Goal: Task Accomplishment & Management: Use online tool/utility

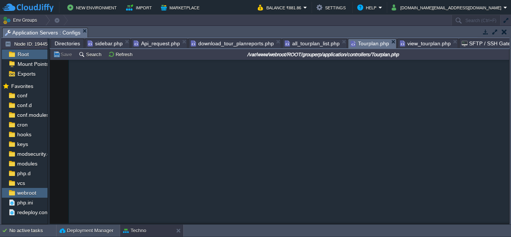
scroll to position [1235, 0]
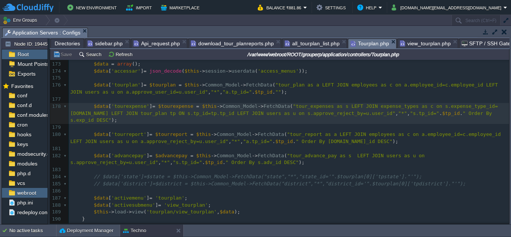
click at [157, 45] on span "Api_request.php" at bounding box center [157, 43] width 46 height 9
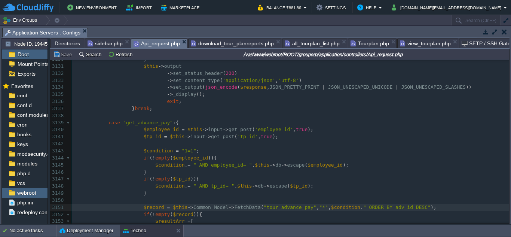
scroll to position [3, 0]
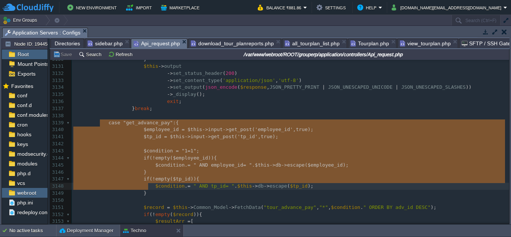
type textarea "case "get_advance_pay":{ $employee_id = $this->input->get_post('employee_id', t…"
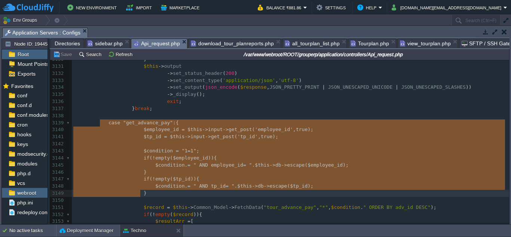
drag, startPoint x: 101, startPoint y: 122, endPoint x: 150, endPoint y: 196, distance: 88.4
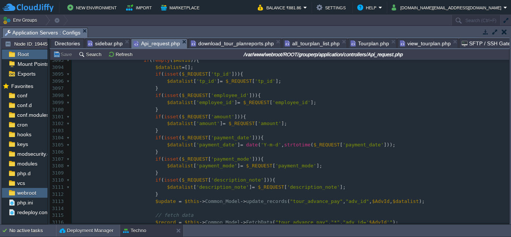
scroll to position [0, 0]
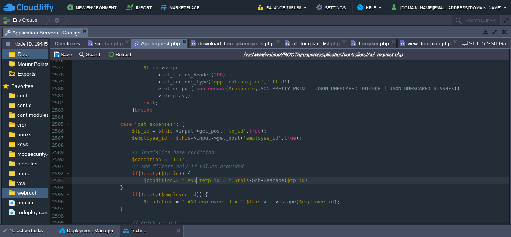
type textarea "te."
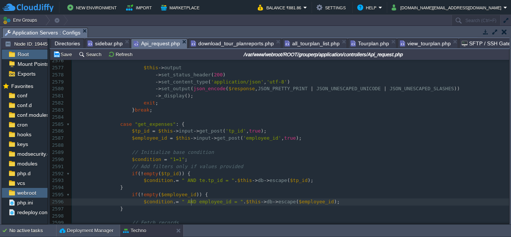
click at [191, 203] on div "xxxxxxxxxx if ( ! empty ( $employee_id )) { 2566 $response = array ( 'status' =…" at bounding box center [290, 138] width 437 height 303
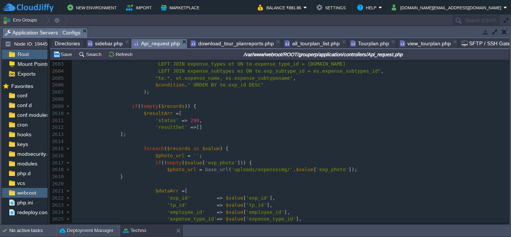
type textarea "te."
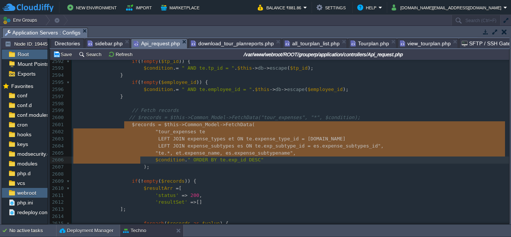
type textarea "$records = $this->Common_Model->FetchData( "tour_expenses te LEFT JOIN expense_…"
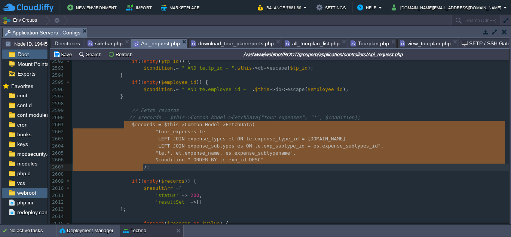
drag, startPoint x: 125, startPoint y: 127, endPoint x: 147, endPoint y: 166, distance: 45.1
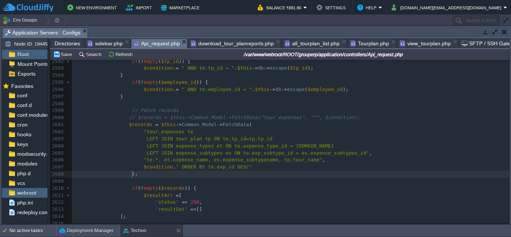
click at [192, 134] on pre ""tour_expenses te" at bounding box center [290, 131] width 437 height 7
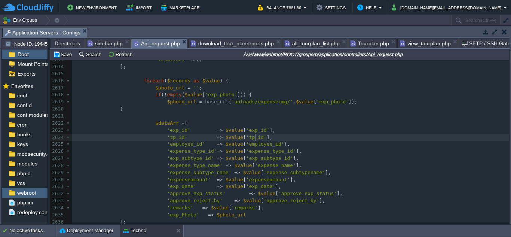
click at [266, 138] on pre "'tp_id' => $value [ 'tp_id' ]," at bounding box center [290, 137] width 437 height 7
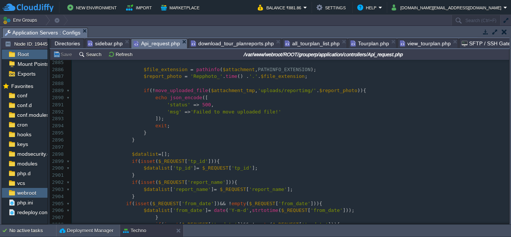
scroll to position [21056, 0]
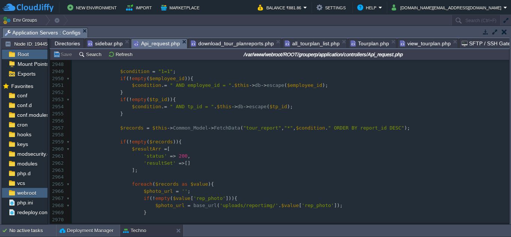
click at [116, 130] on span at bounding box center [114, 128] width 12 height 7
type textarea "//"
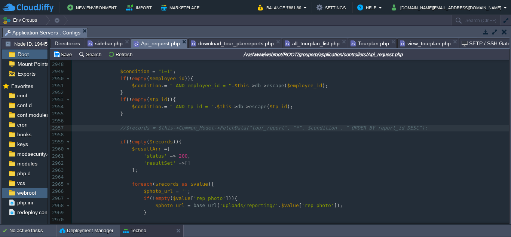
click at [405, 126] on pre "//$records = $this->Common_Model->FetchData("tour_report", "*", $condition . " …" at bounding box center [290, 128] width 437 height 7
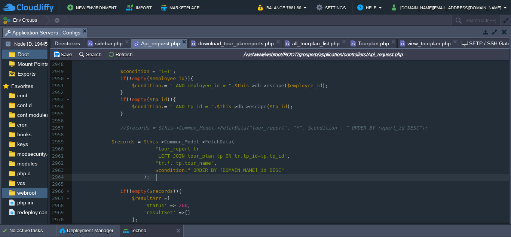
click at [107, 144] on span at bounding box center [92, 142] width 38 height 6
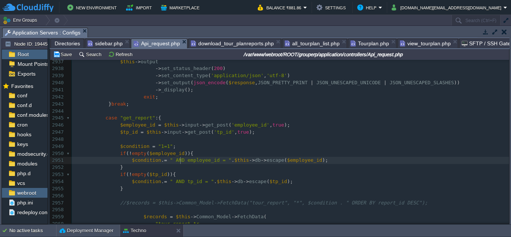
click at [180, 162] on span "AND employee_id = "" at bounding box center [204, 160] width 56 height 6
type textarea "tr."
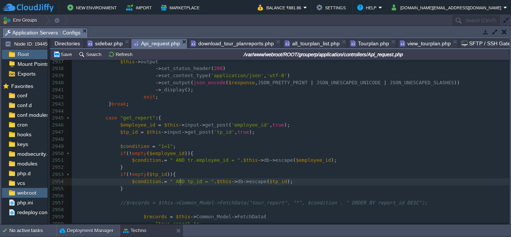
click at [180, 184] on span "AND tp_id = "" at bounding box center [195, 181] width 38 height 6
type textarea "tr."
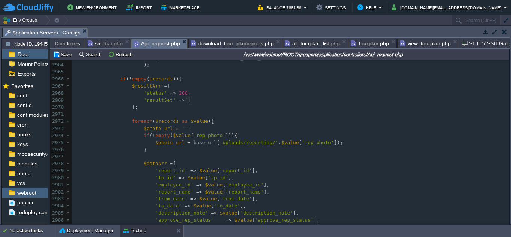
click at [229, 180] on pre "'tp_id' => $value [ 'tp_id' ]," at bounding box center [290, 177] width 437 height 7
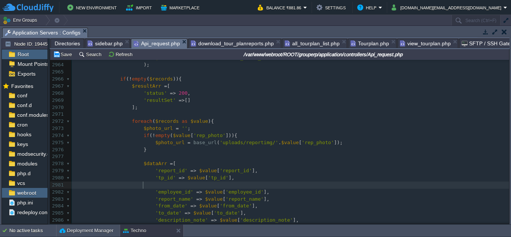
paste textarea
click at [141, 184] on div "xxxxxxxxxx 'tour_name' => $value [ 'tour_name' ], 2953 if ( ! empty ( $tp_id ))…" at bounding box center [290, 139] width 437 height 310
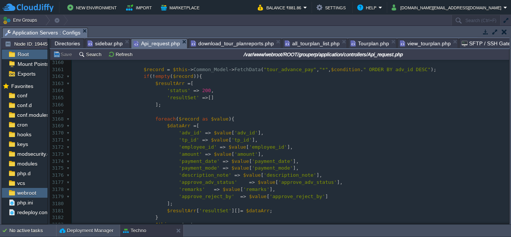
scroll to position [22857, 0]
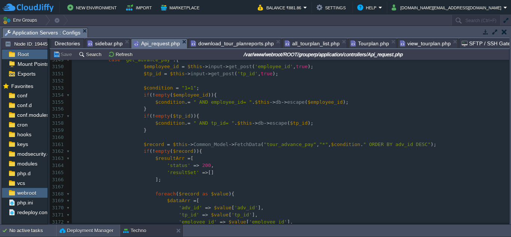
click at [137, 143] on span at bounding box center [138, 144] width 12 height 7
type textarea "//"
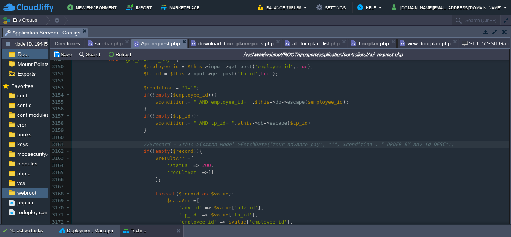
click at [424, 147] on pre "//$record = $this->Common_Model->FetchData("tour_advance_pay", "*", $condition …" at bounding box center [290, 144] width 437 height 7
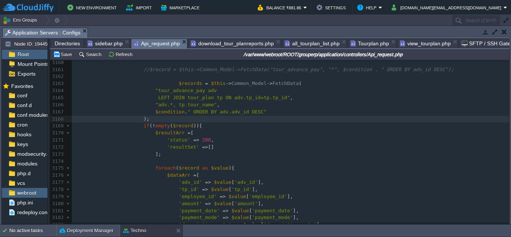
click at [137, 85] on span at bounding box center [138, 83] width 12 height 7
click at [168, 121] on pre ");" at bounding box center [290, 119] width 437 height 7
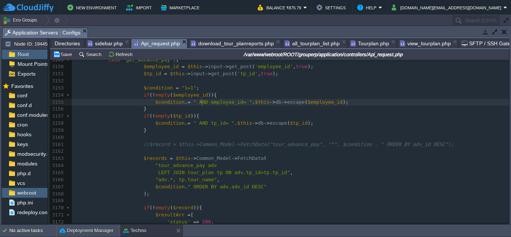
click at [201, 104] on span "AND employee_id= "" at bounding box center [225, 102] width 53 height 6
type textarea "adv."
click at [202, 122] on div "xxxxxxxxxx 'tour_name' => $value [ 'tour_name' ], 3133 } 3134 ​ 3135 } else { 3…" at bounding box center [290, 183] width 437 height 479
type textarea "adv."
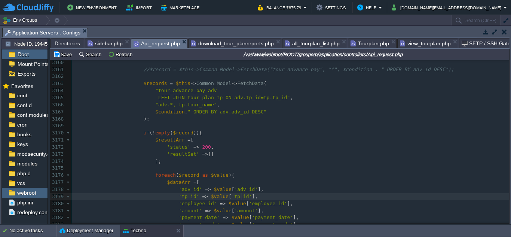
click at [247, 195] on pre "'tp_id' => $value [ 'tp_id' ]," at bounding box center [290, 196] width 437 height 7
paste textarea
click at [164, 204] on div "xxxxxxxxxx 'tour_name' => $value [ 'tour_name' ], 3133 } 3134 ​ 3135 } else { 3…" at bounding box center [290, 112] width 437 height 486
click at [186, 205] on div "xxxxxxxxxx 'tour_name' => $value [ 'tour_name' ], 3133 } 3134 ​ 3135 } else { 3…" at bounding box center [290, 112] width 437 height 486
click at [258, 206] on span "'tour_name'" at bounding box center [274, 204] width 32 height 6
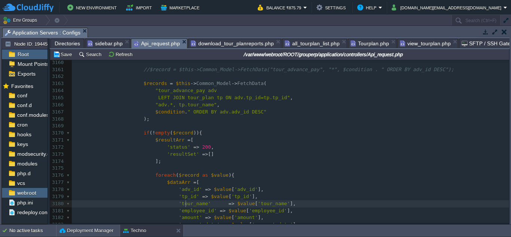
type textarea "tour_name"
click at [181, 203] on div "xxxxxxxxxx 'tour_name' => $value [ 'tour_name' ], 3133 } 3134 ​ 3135 } else { 3…" at bounding box center [290, 112] width 437 height 486
type textarea "tour_name"
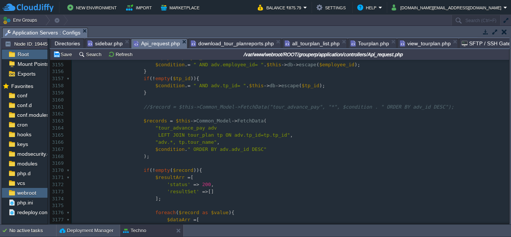
click at [214, 141] on pre ""adv.*, tp.tour_name" ," at bounding box center [290, 142] width 437 height 7
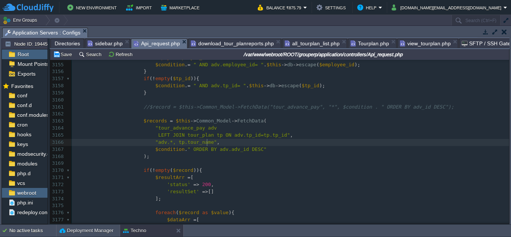
type textarea "","
click at [225, 135] on span "LEFT JOIN tour_plan tp ON adv.tp_id=tp.tp_id"" at bounding box center [224, 135] width 132 height 6
type textarea "adv"
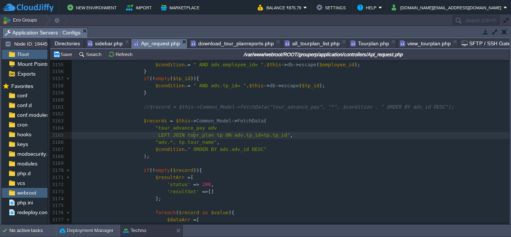
type textarea "tour_plan"
click at [205, 129] on div "xxxxxxxxxx 'tour_name' => $value [ 'tour_name' ], 3133 } 3134 ​ 3135 } else { 3…" at bounding box center [290, 149] width 437 height 486
type textarea "adv"
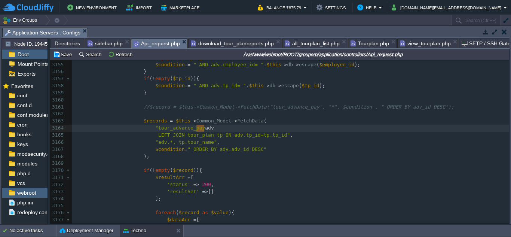
click at [284, 147] on pre "$condition . " ORDER BY adv.adv_id DESC"" at bounding box center [290, 149] width 437 height 7
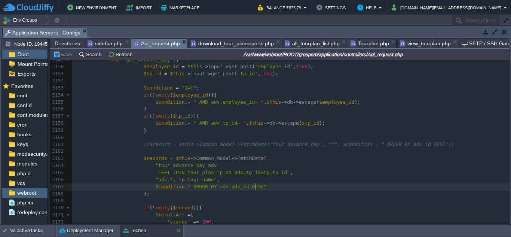
click at [413, 45] on span "view_tourplan.php" at bounding box center [425, 43] width 51 height 9
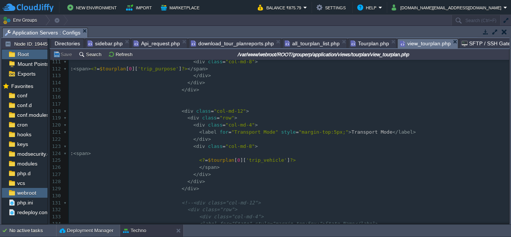
scroll to position [892, 0]
